Goal: Find contact information: Find contact information

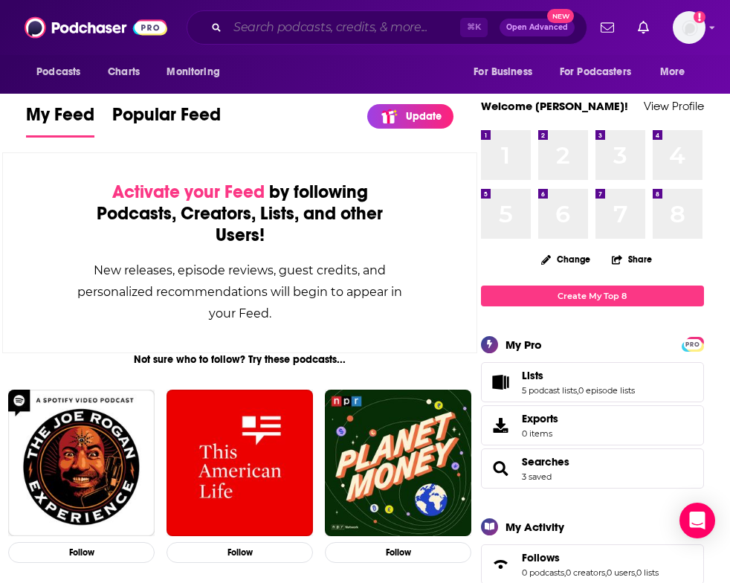
click at [271, 25] on input "Search podcasts, credits, & more..." at bounding box center [343, 28] width 233 height 24
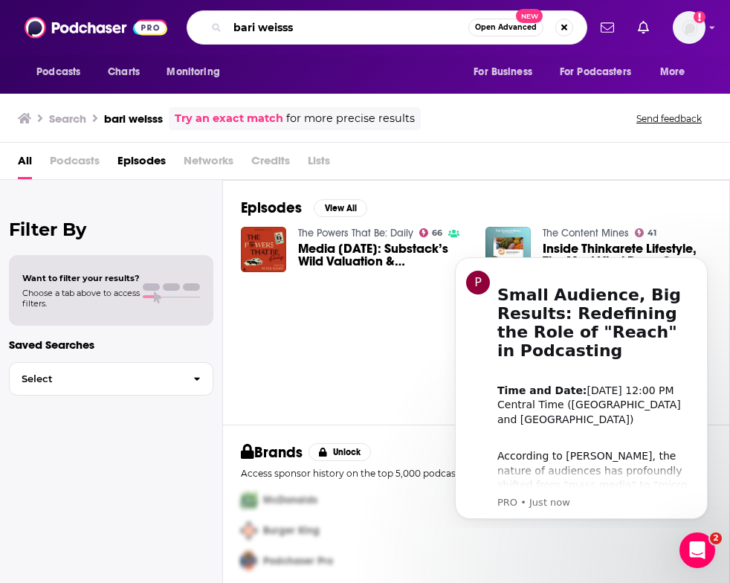
click at [351, 33] on input "bari weisss" at bounding box center [347, 28] width 241 height 24
type input "[PERSON_NAME]"
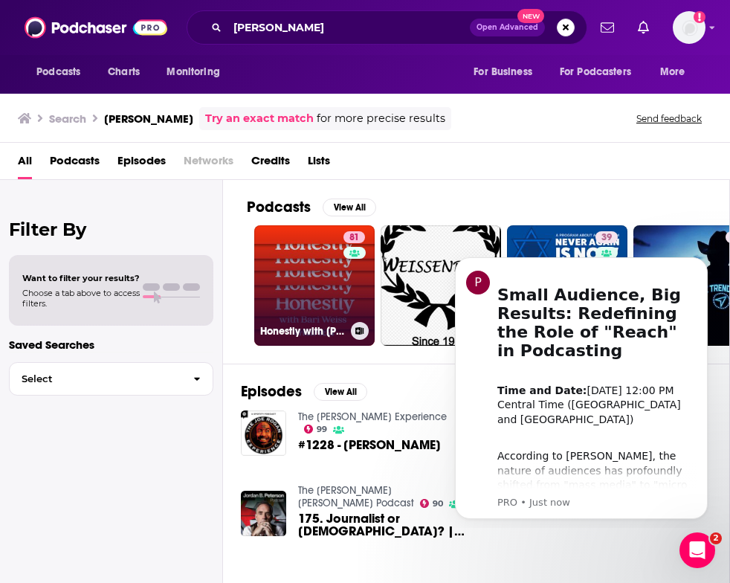
click at [303, 270] on link "81 Honestly with [PERSON_NAME]" at bounding box center [314, 285] width 120 height 120
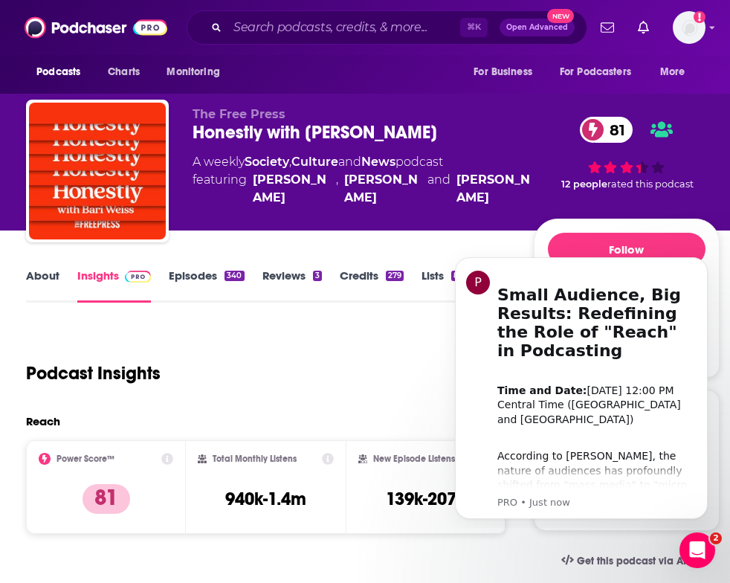
click at [276, 333] on div "Podcast Insights" at bounding box center [259, 364] width 467 height 76
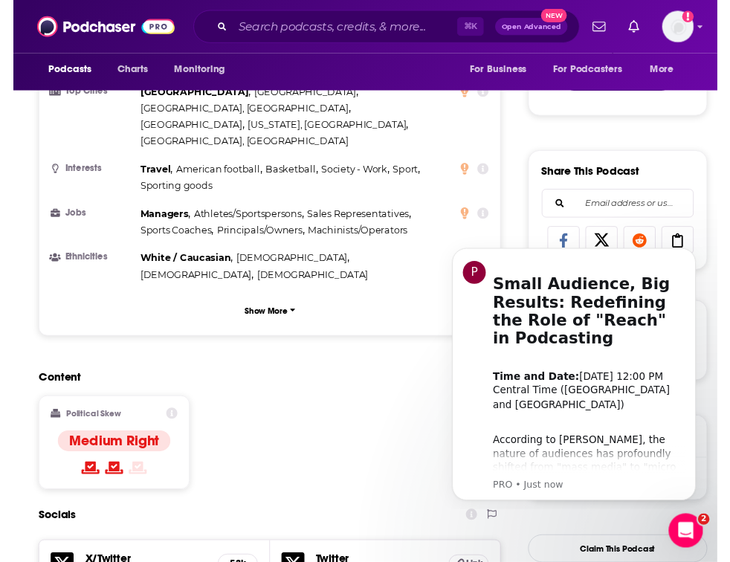
scroll to position [843, 0]
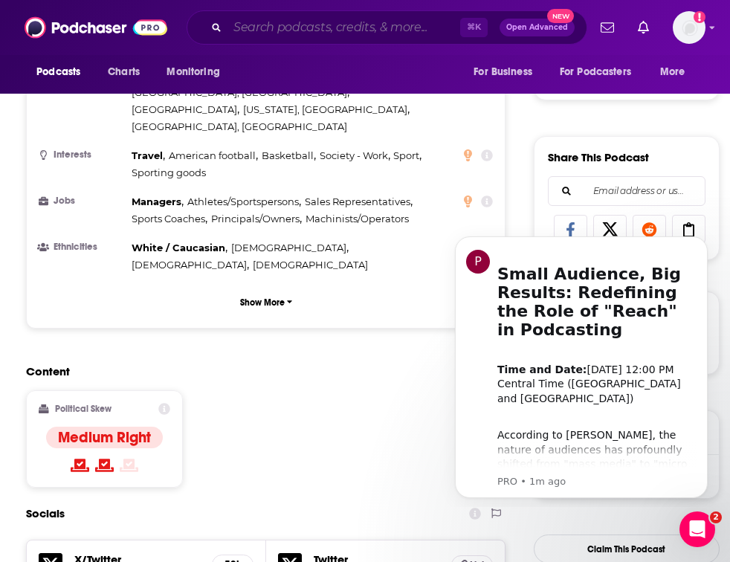
click at [302, 33] on input "Search podcasts, credits, & more..." at bounding box center [343, 28] width 233 height 24
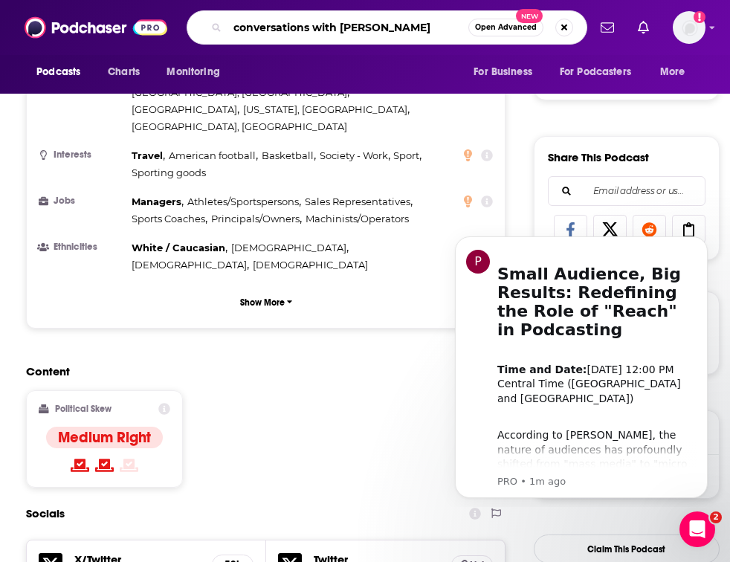
type input "conversations with [PERSON_NAME]"
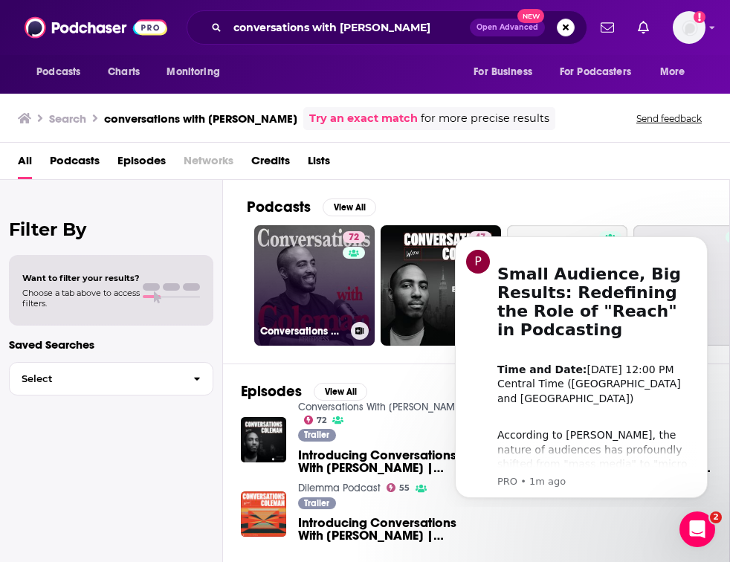
click at [293, 270] on link "72 Conversations With [PERSON_NAME]" at bounding box center [314, 285] width 120 height 120
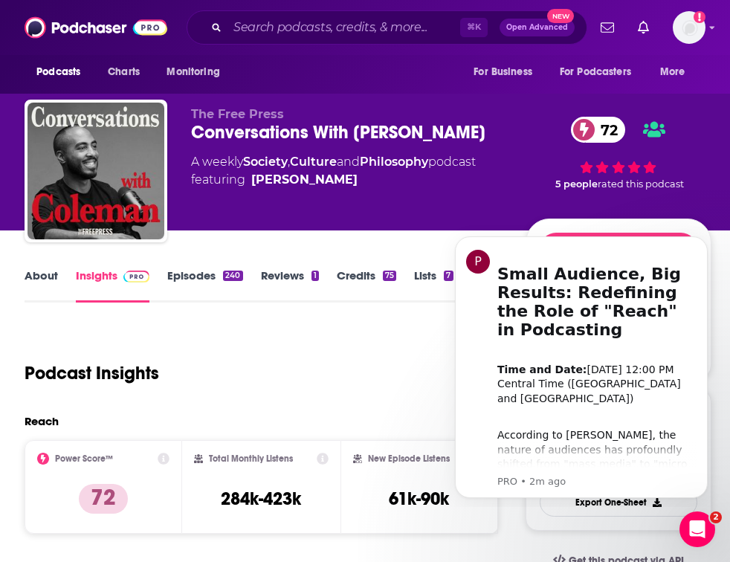
scroll to position [0, 1]
click at [59, 271] on div "About" at bounding box center [50, 285] width 51 height 34
click at [52, 273] on link "About" at bounding box center [41, 285] width 33 height 34
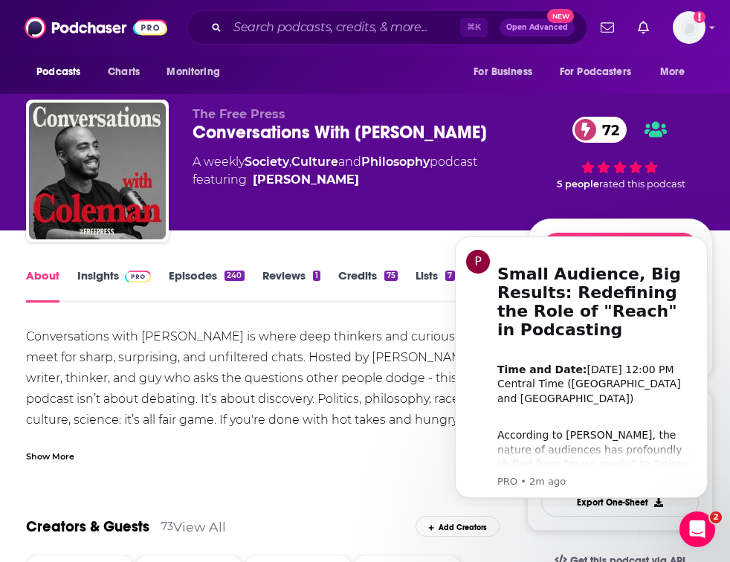
click at [85, 277] on link "Insights" at bounding box center [114, 285] width 74 height 34
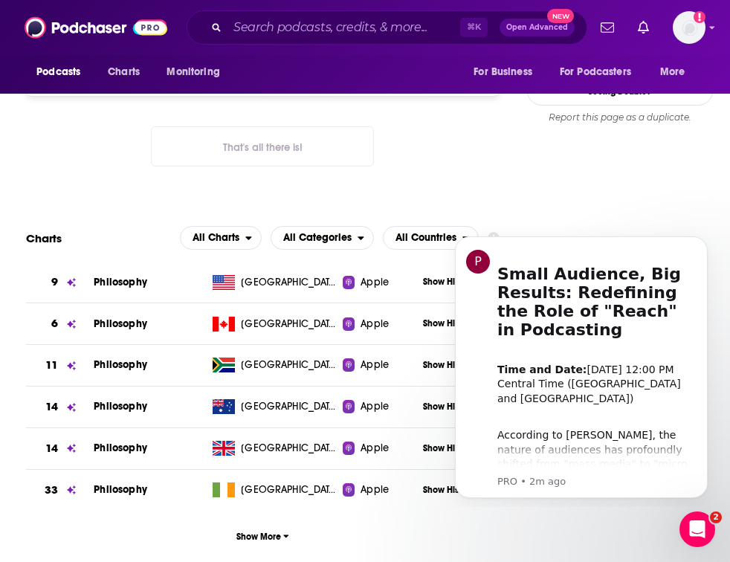
scroll to position [1623, 0]
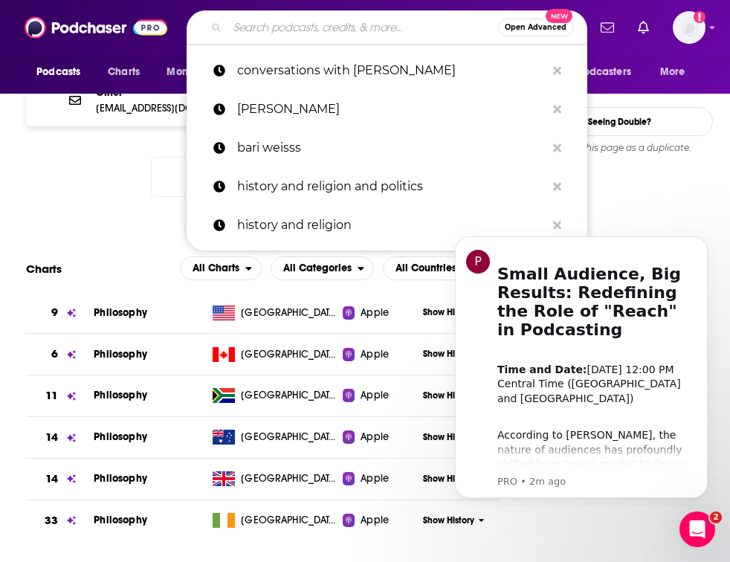
click at [305, 31] on input "Search podcasts, credits, & more..." at bounding box center [362, 28] width 270 height 24
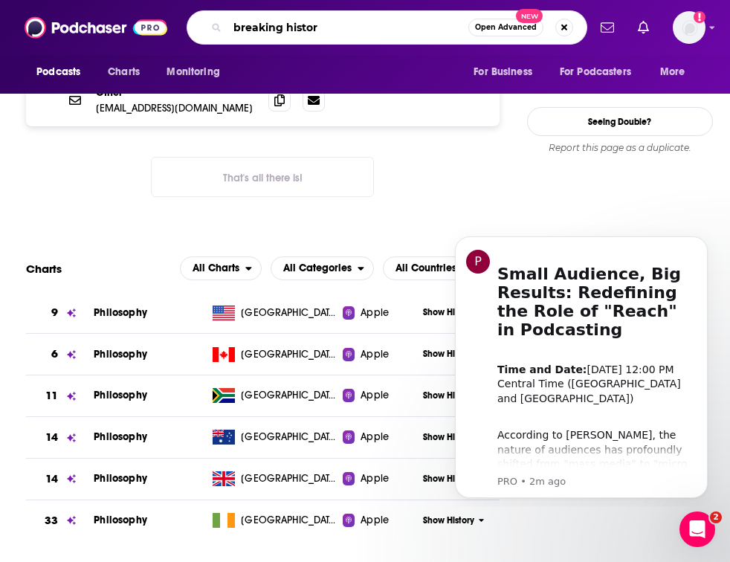
type input "breaking history"
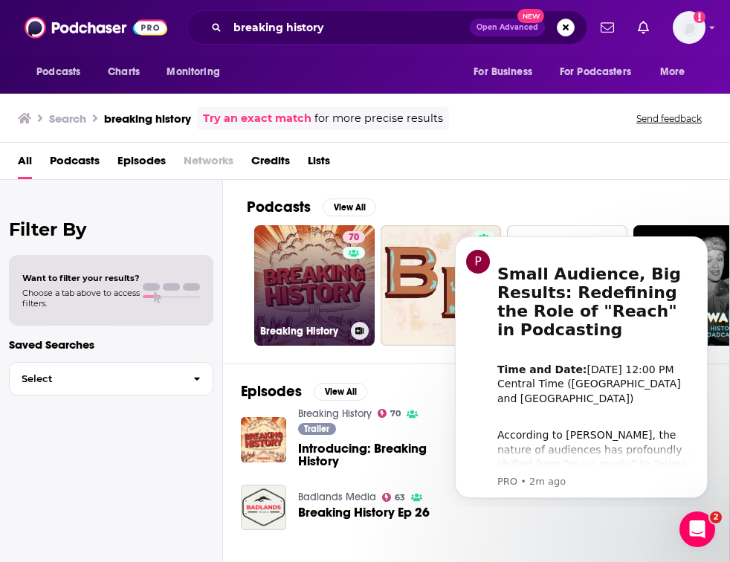
click at [279, 250] on link "70 Breaking History" at bounding box center [314, 285] width 120 height 120
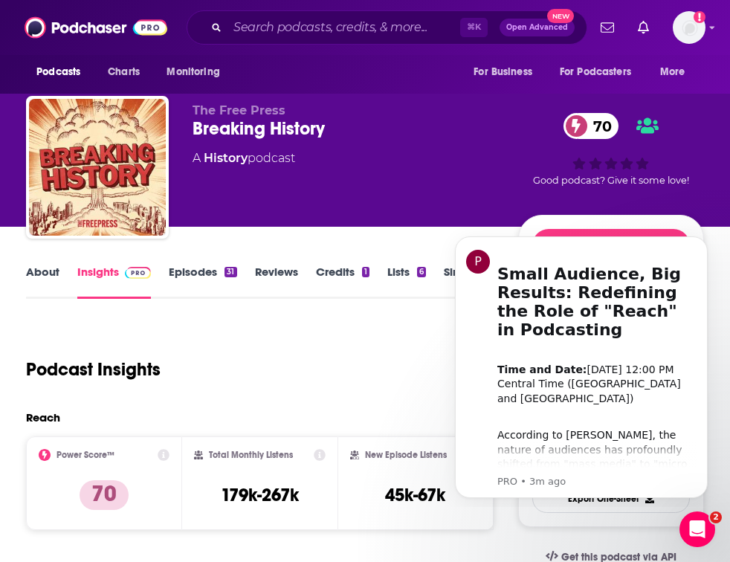
scroll to position [4, 1]
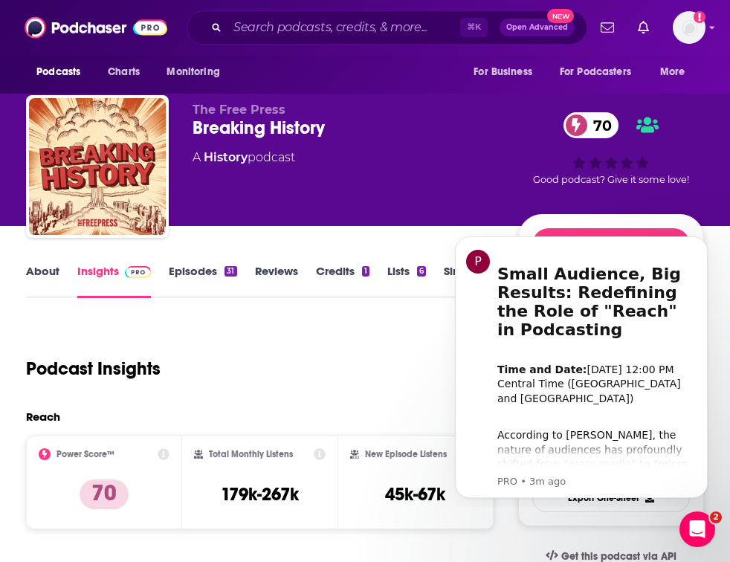
click at [50, 270] on link "About" at bounding box center [42, 281] width 33 height 34
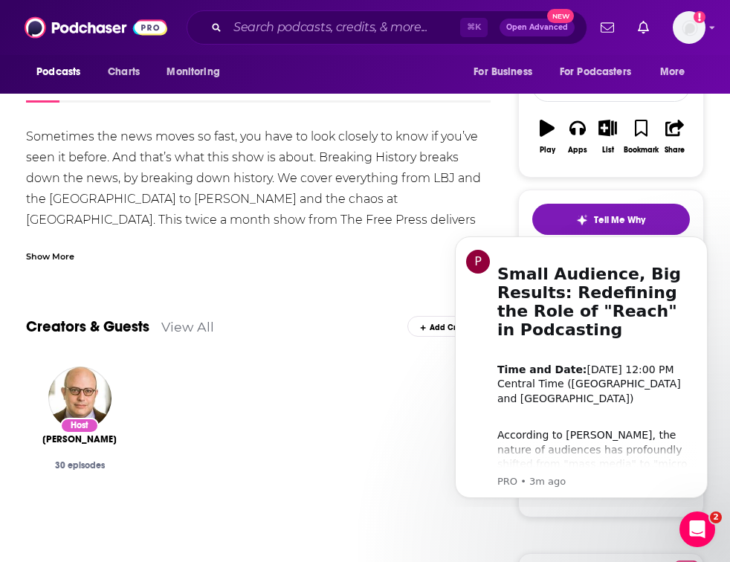
scroll to position [201, 0]
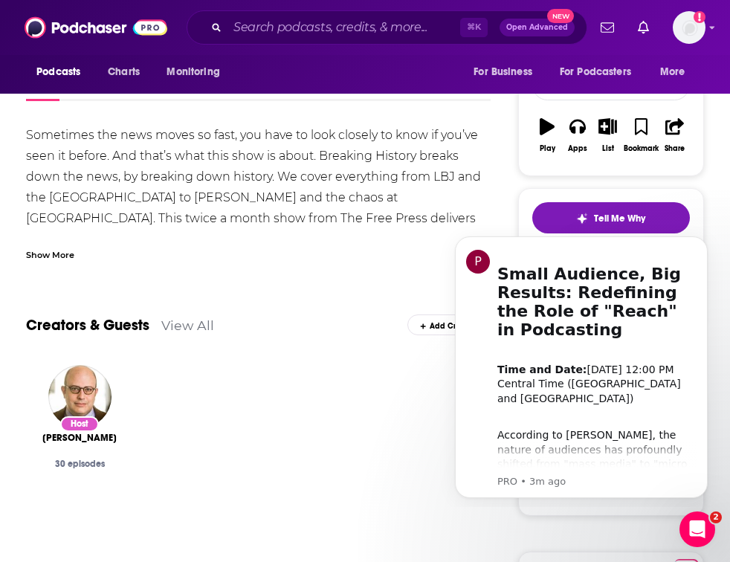
click at [76, 390] on img "Eli Lake" at bounding box center [79, 396] width 63 height 63
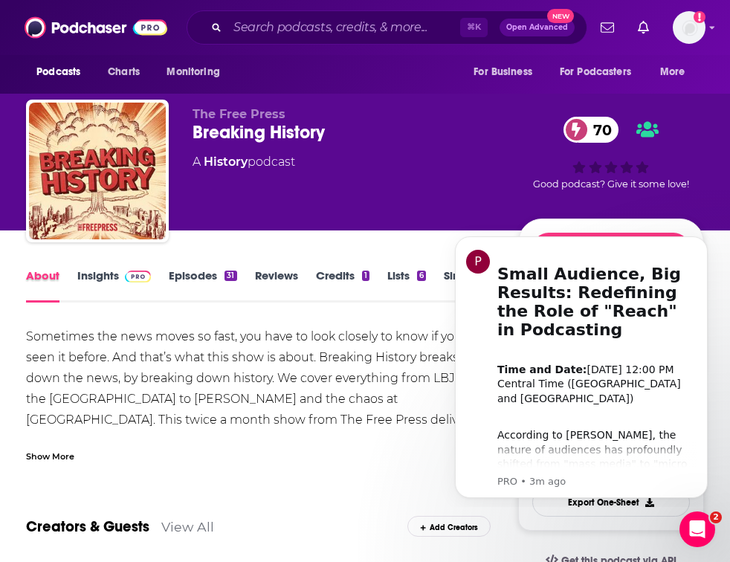
click at [62, 273] on div "About" at bounding box center [51, 285] width 51 height 34
drag, startPoint x: 74, startPoint y: 273, endPoint x: 85, endPoint y: 272, distance: 10.5
click at [74, 273] on div "About" at bounding box center [51, 285] width 51 height 34
click at [97, 273] on link "Insights" at bounding box center [114, 285] width 74 height 34
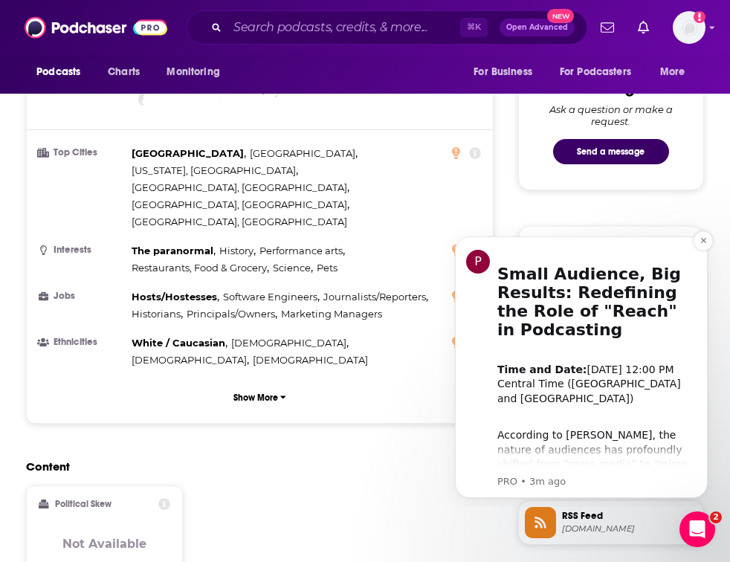
scroll to position [760, 0]
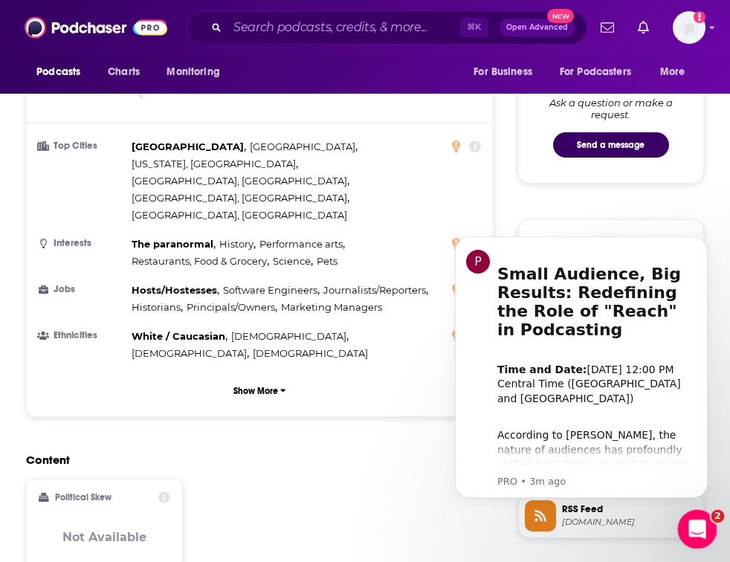
click at [700, 530] on icon "Open Intercom Messenger" at bounding box center [695, 527] width 25 height 25
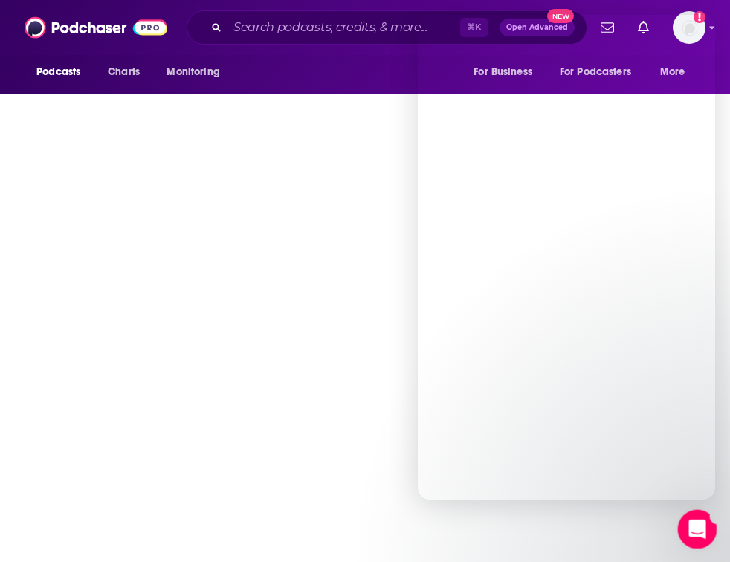
scroll to position [762, 0]
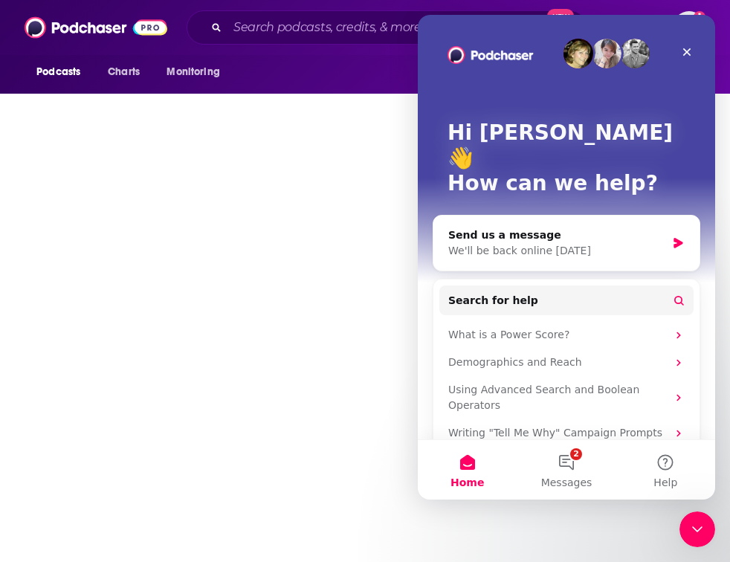
drag, startPoint x: 24, startPoint y: 20, endPoint x: 688, endPoint y: 534, distance: 840.1
click at [688, 534] on html "Podcasts Charts Monitoring ⌘ K Open Advanced New For Business For Podcasters Mo…" at bounding box center [365, 281] width 730 height 562
click at [692, 51] on div "Close" at bounding box center [686, 52] width 27 height 27
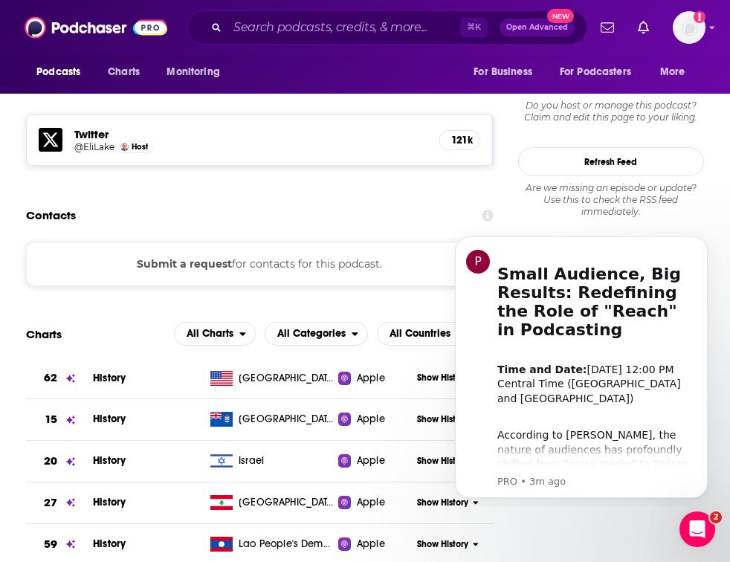
scroll to position [1320, 0]
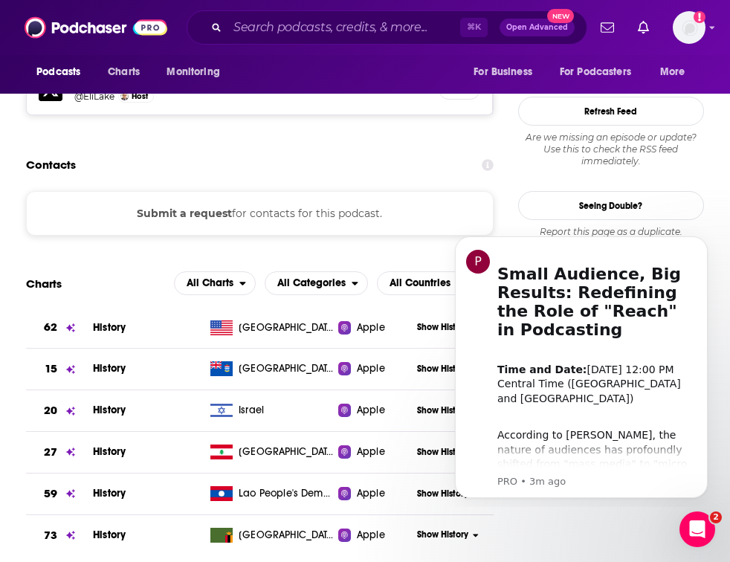
drag, startPoint x: 705, startPoint y: 244, endPoint x: 704, endPoint y: 341, distance: 97.4
click at [705, 244] on icon "Dismiss notification" at bounding box center [703, 240] width 7 height 7
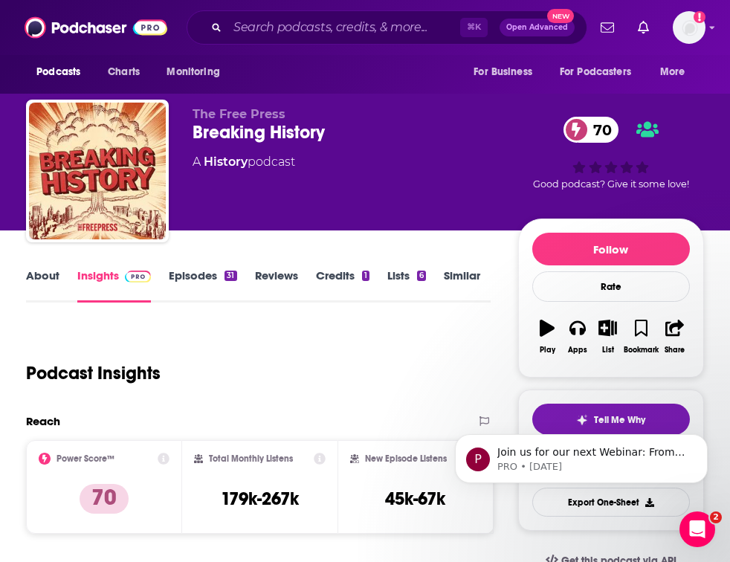
scroll to position [0, 0]
click at [460, 339] on div "Podcast Insights" at bounding box center [252, 364] width 453 height 76
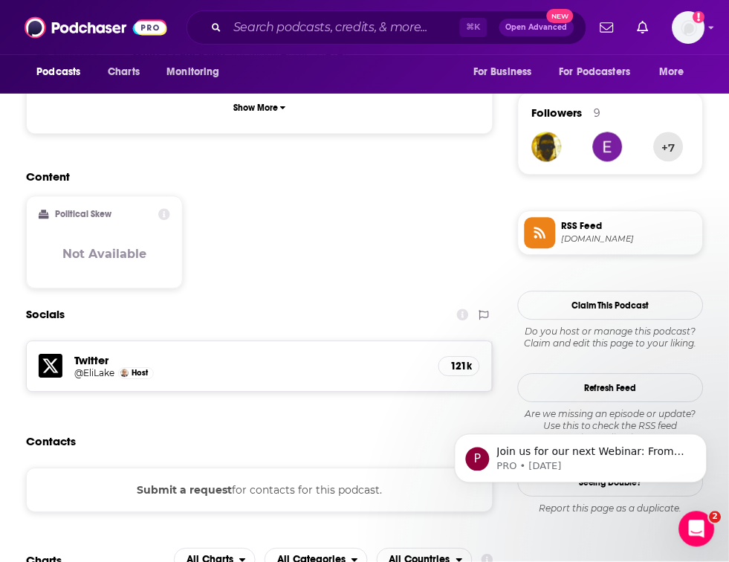
scroll to position [1027, 0]
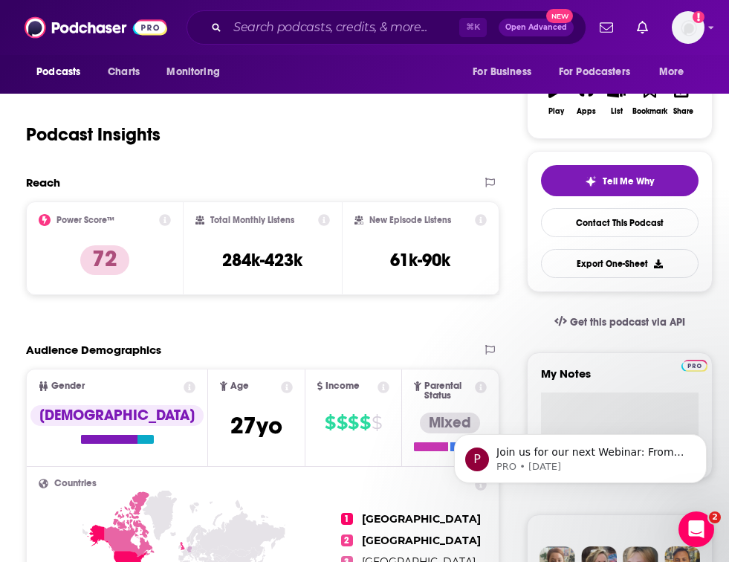
scroll to position [240, 0]
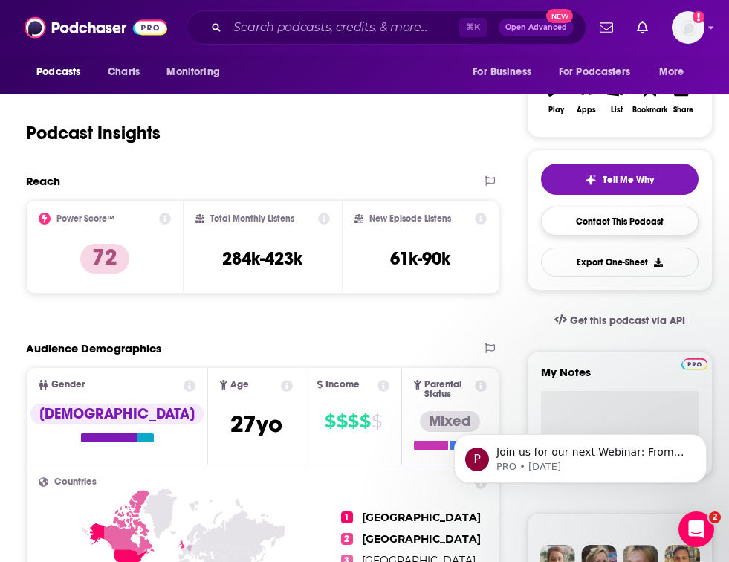
click at [666, 221] on link "Contact This Podcast" at bounding box center [620, 221] width 158 height 29
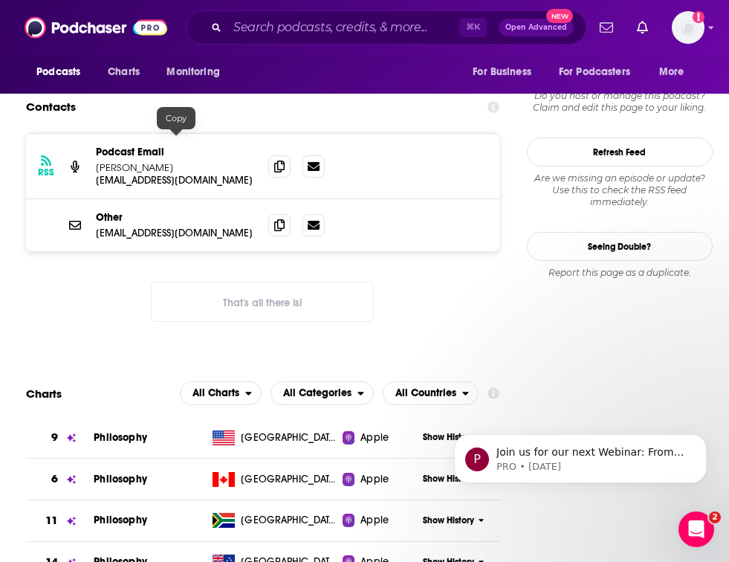
click at [149, 227] on p "[EMAIL_ADDRESS][DOMAIN_NAME]" at bounding box center [176, 233] width 161 height 13
drag, startPoint x: 149, startPoint y: 140, endPoint x: 127, endPoint y: 167, distance: 34.4
click at [149, 227] on p "[EMAIL_ADDRESS][DOMAIN_NAME]" at bounding box center [176, 233] width 161 height 13
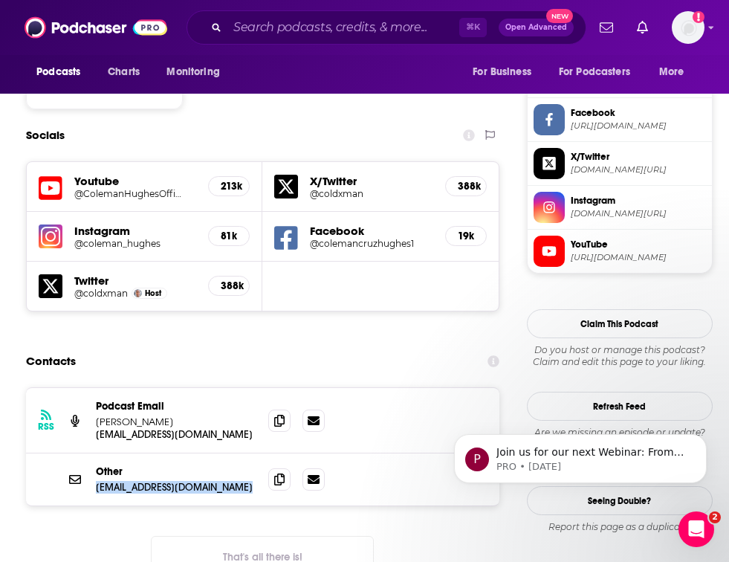
scroll to position [1247, 0]
